Goal: Obtain resource: Download file/media

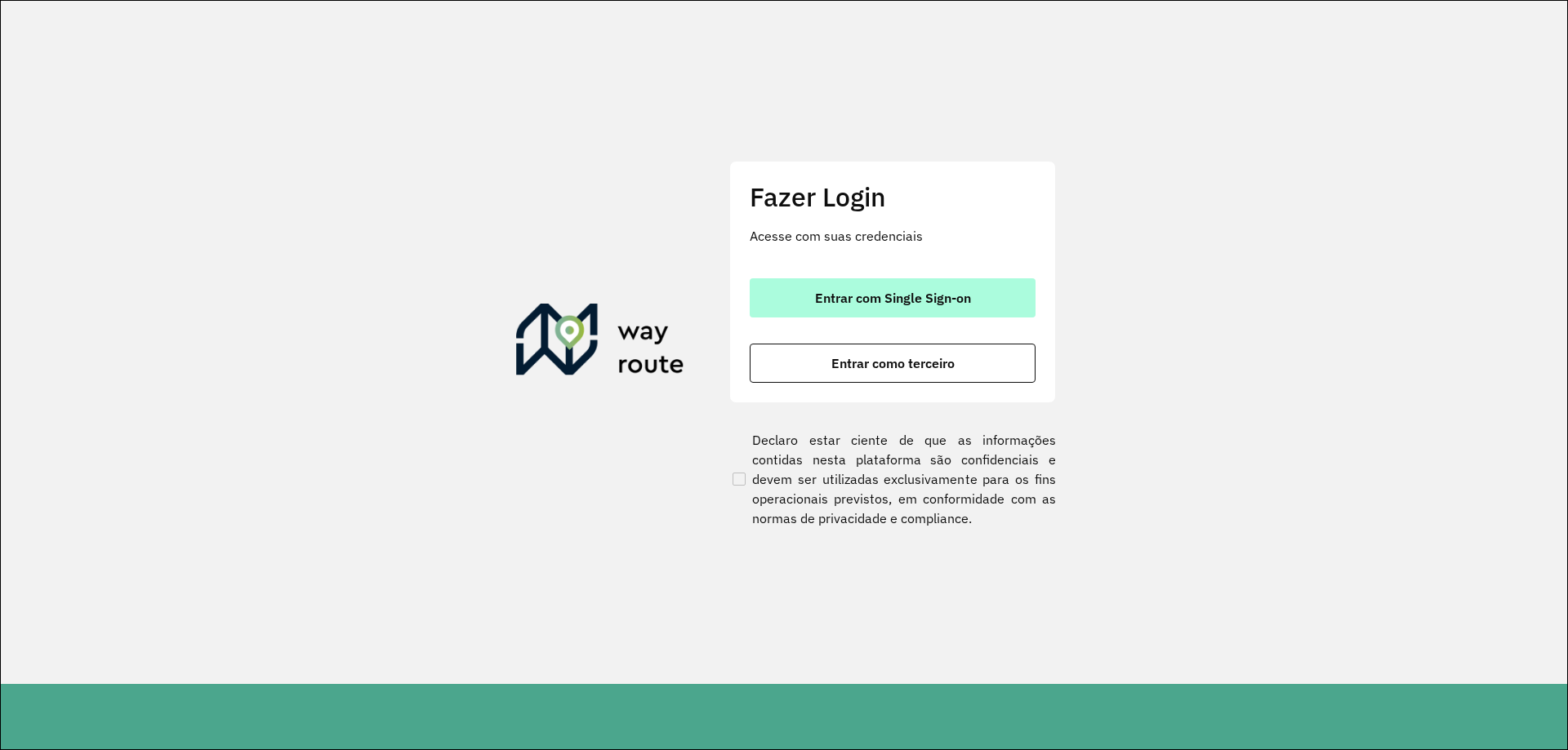
click at [891, 296] on span "Entrar com Single Sign-on" at bounding box center [893, 297] width 156 height 13
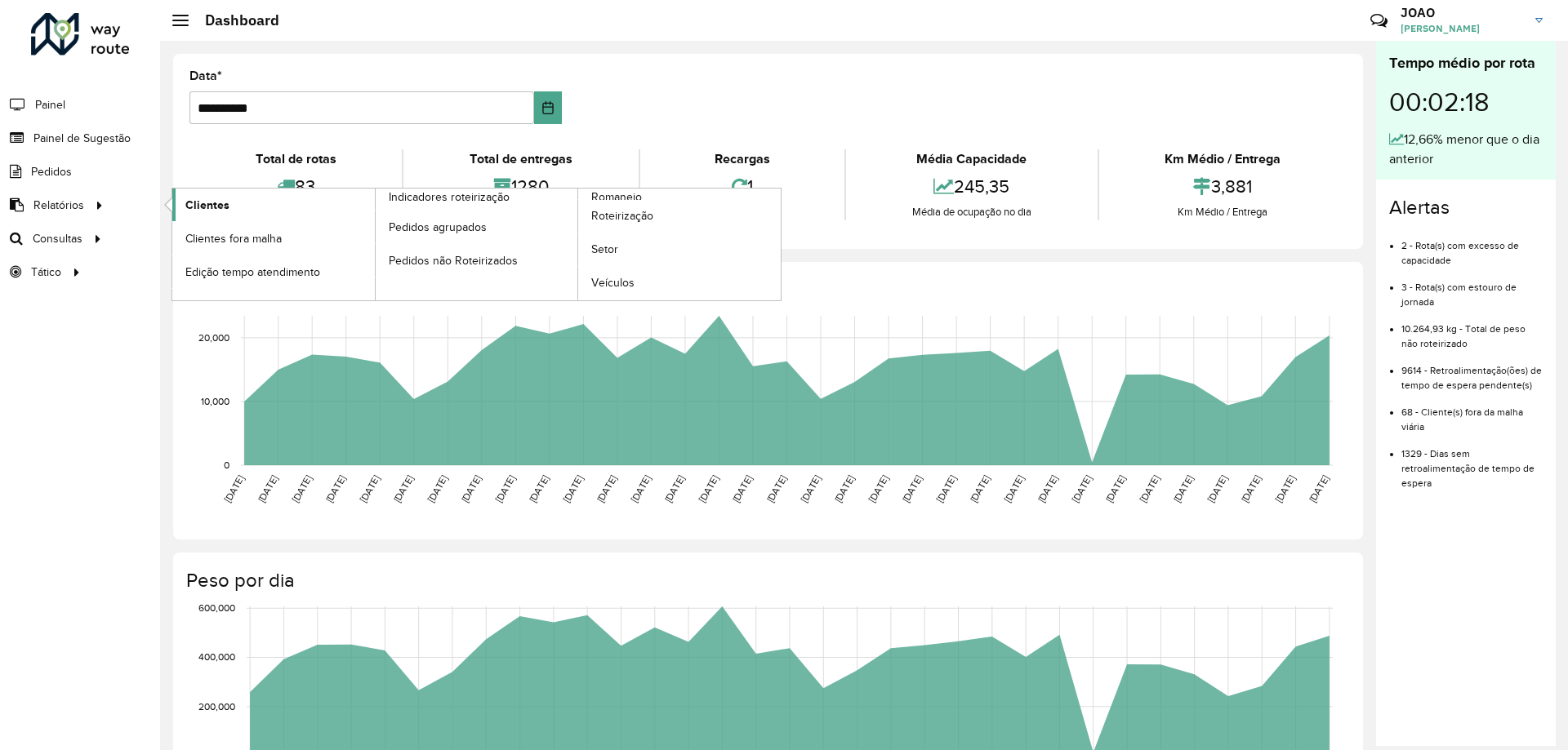
click at [201, 209] on span "Clientes" at bounding box center [207, 205] width 44 height 17
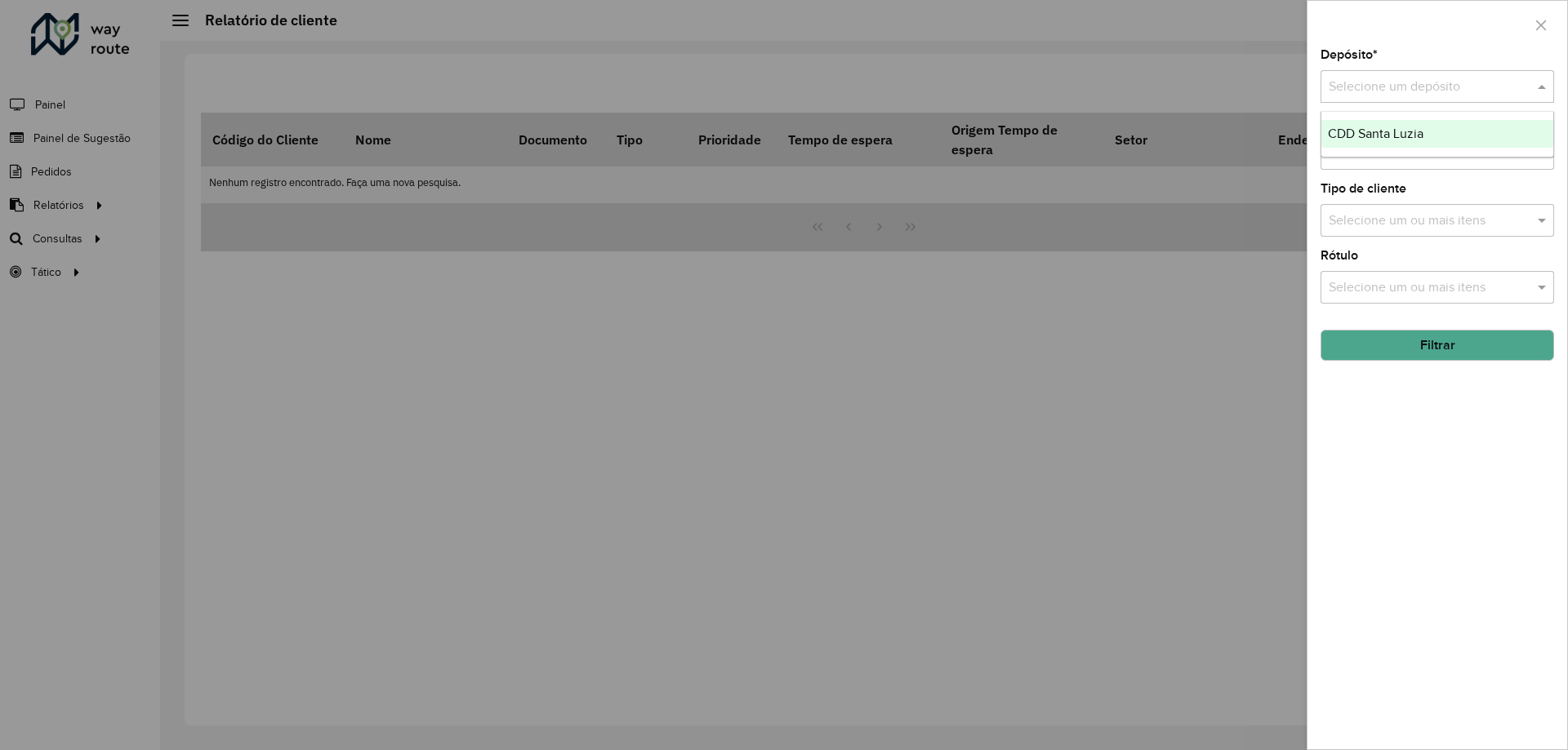
click at [1402, 87] on input "text" at bounding box center [1421, 87] width 184 height 19
click at [1390, 130] on span "CDD Santa Luzia" at bounding box center [1376, 133] width 95 height 14
click at [1406, 446] on div "Depósito * Selecione um depósito × CDD Santa Luzia × Setor Selecione um ou mais…" at bounding box center [1437, 400] width 259 height 701
click at [1443, 351] on button "Filtrar" at bounding box center [1437, 345] width 234 height 31
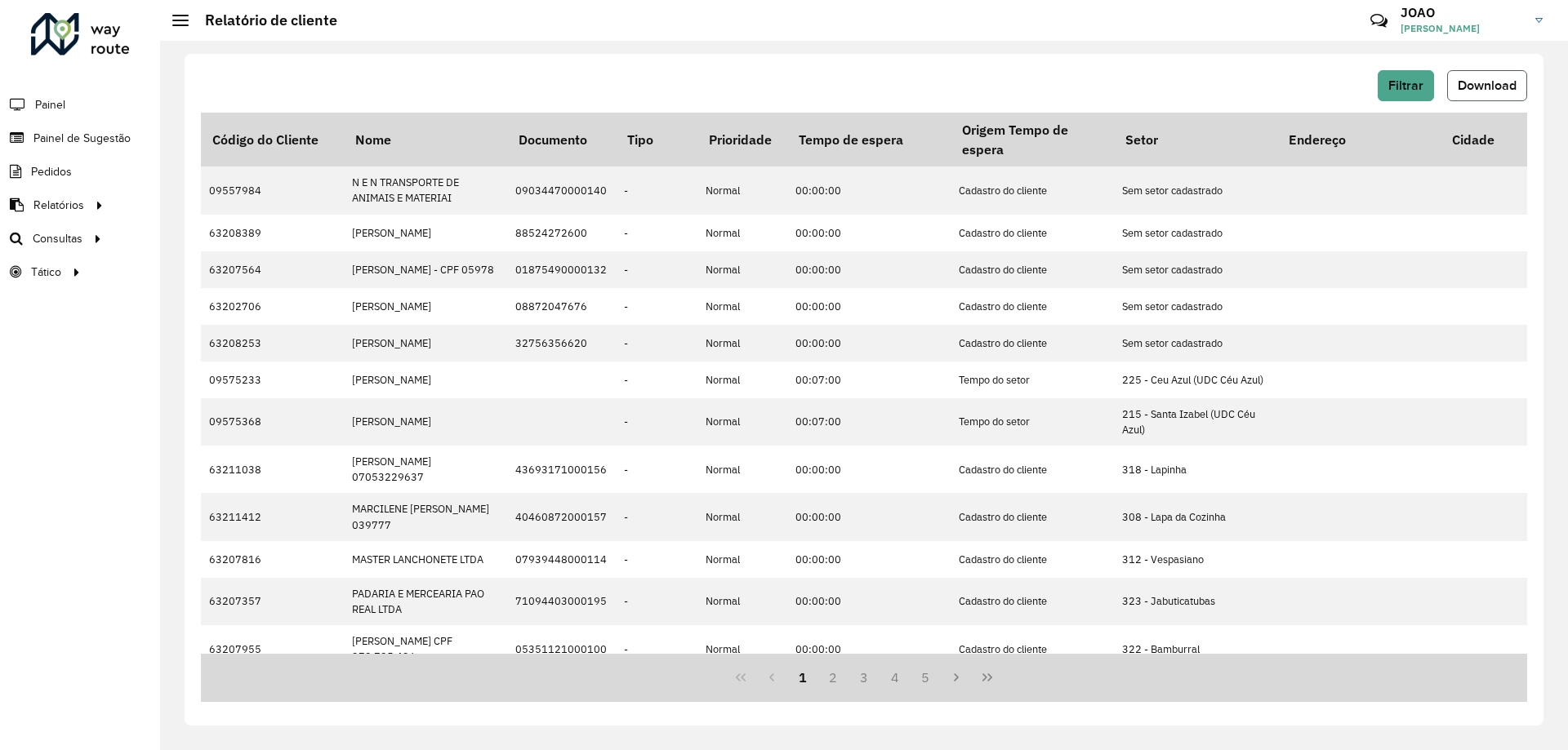
click at [1499, 82] on span "Download" at bounding box center [1487, 86] width 59 height 14
